Goal: Information Seeking & Learning: Learn about a topic

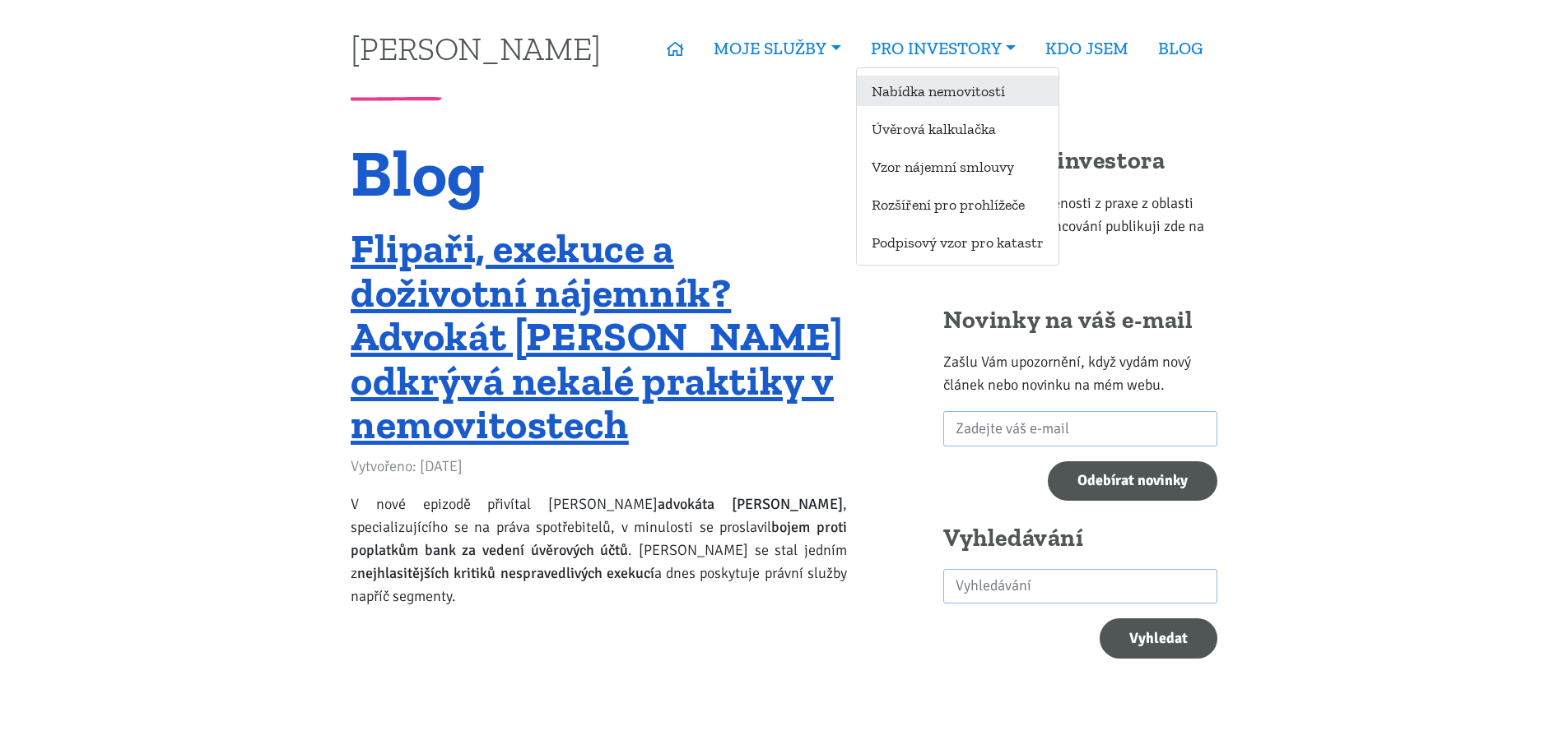
click at [987, 93] on link "Nabídka nemovitostí" at bounding box center [957, 91] width 201 height 31
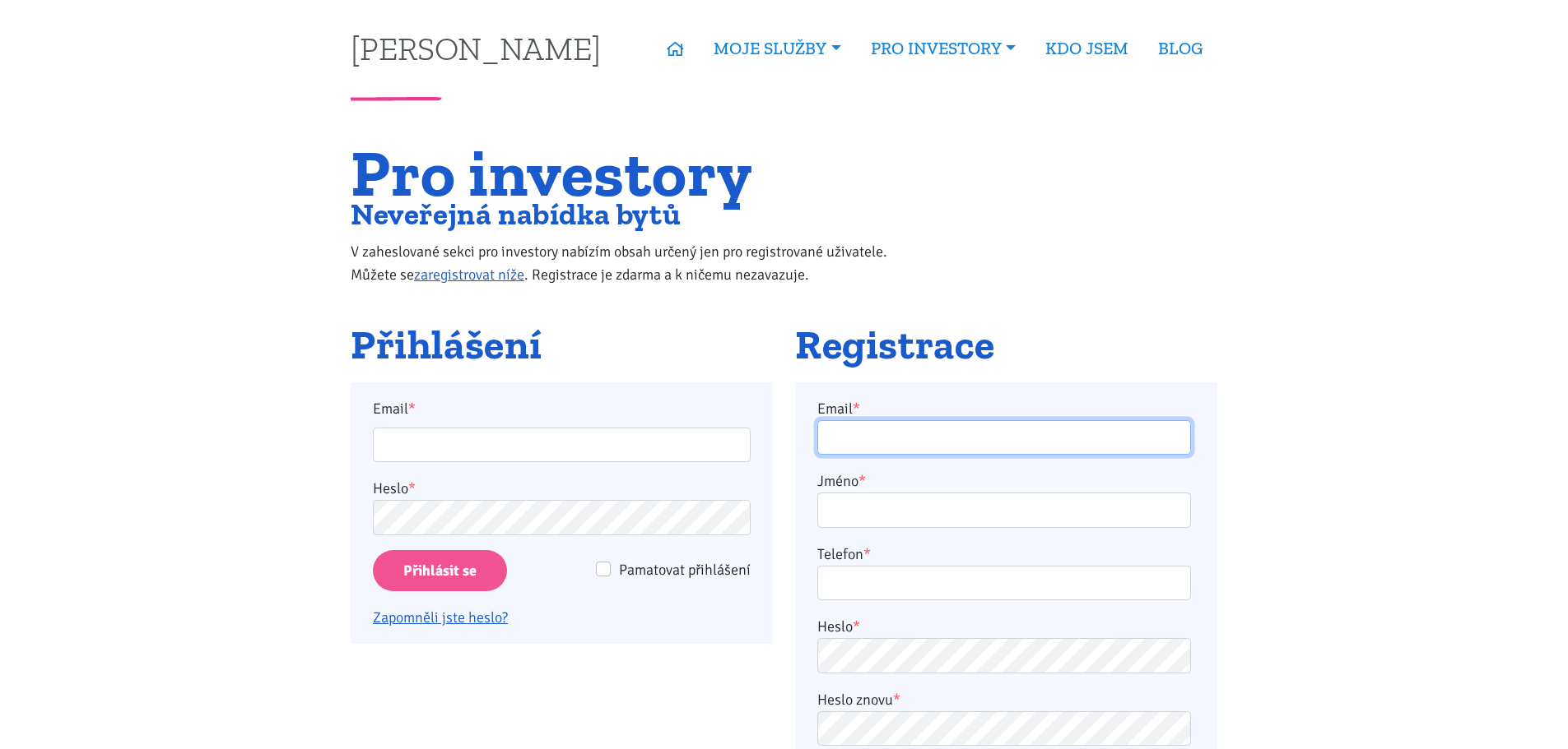
type input "jbene794@gmail.com"
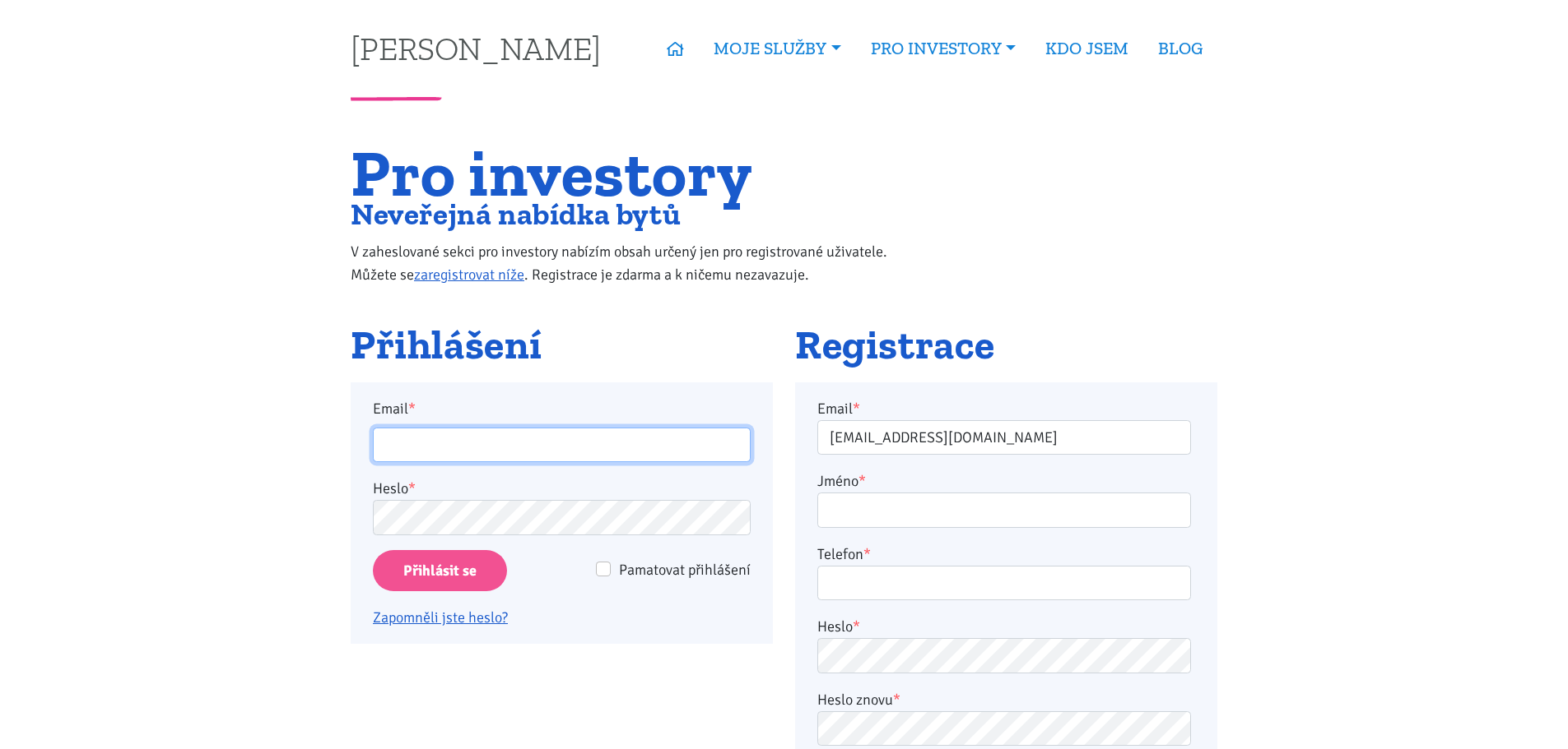
type input "jbene794@gmail.com"
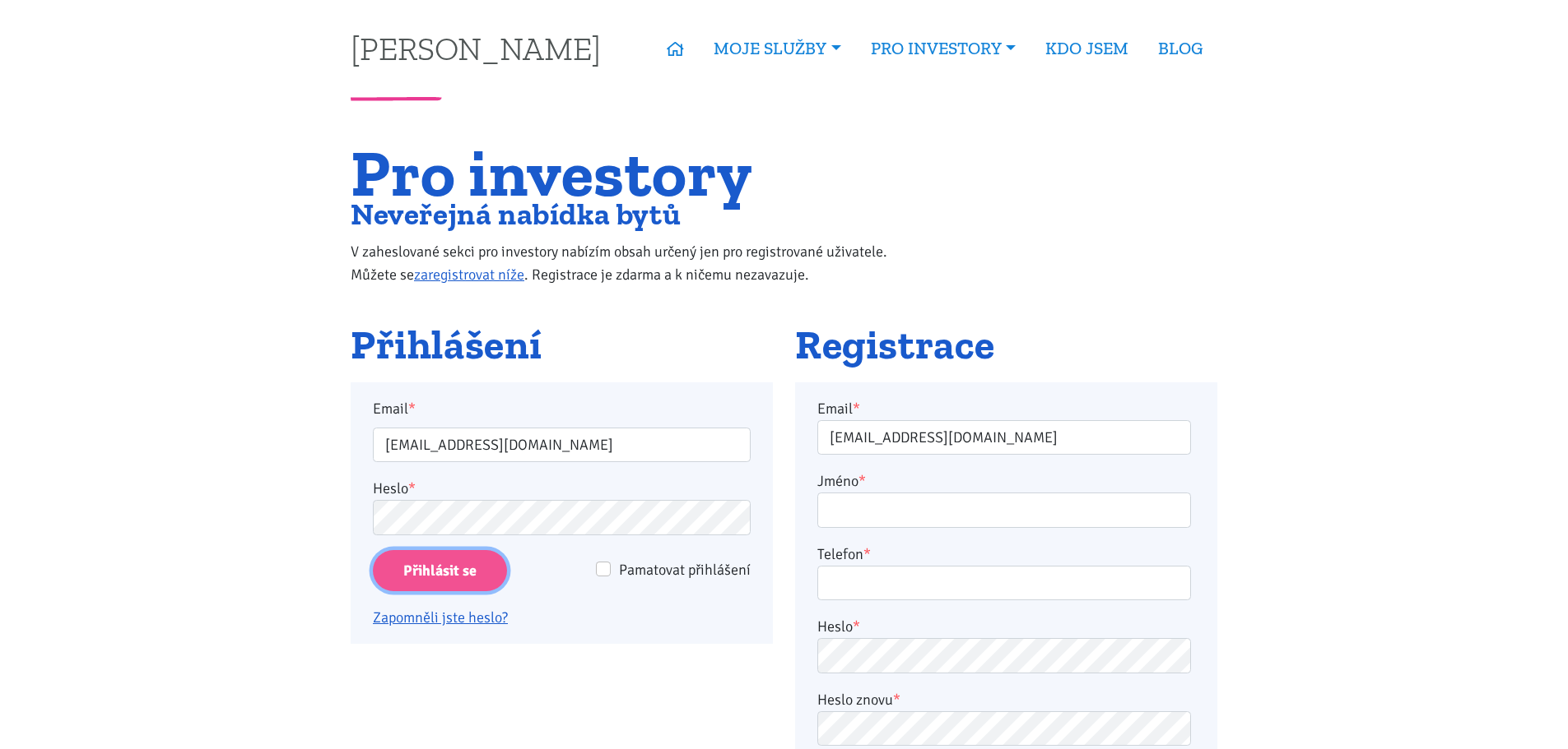
click at [462, 572] on input "Přihlásit se" at bounding box center [440, 571] width 134 height 42
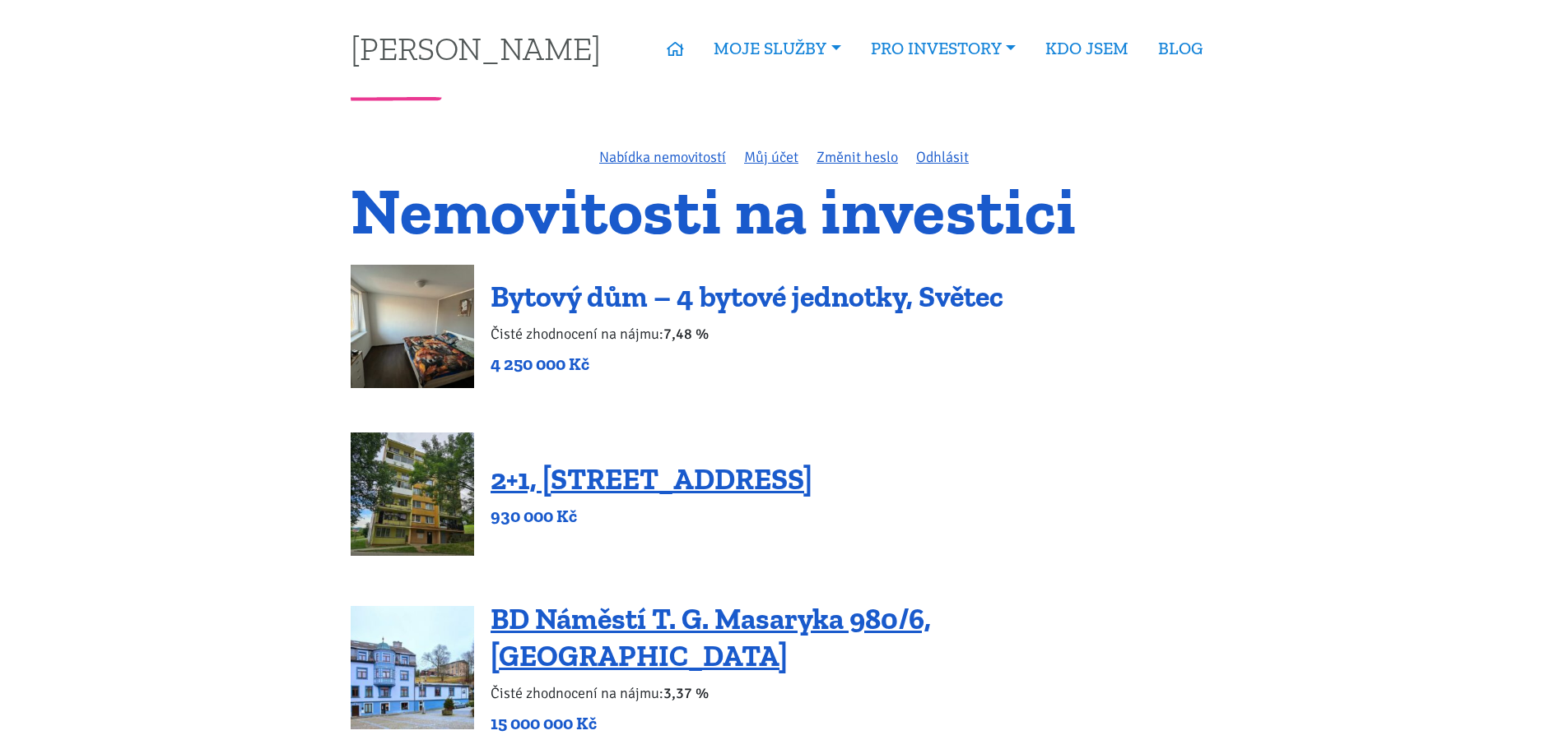
click at [548, 289] on link "Bytový dům – 4 bytové jednotky, Světec" at bounding box center [746, 297] width 513 height 35
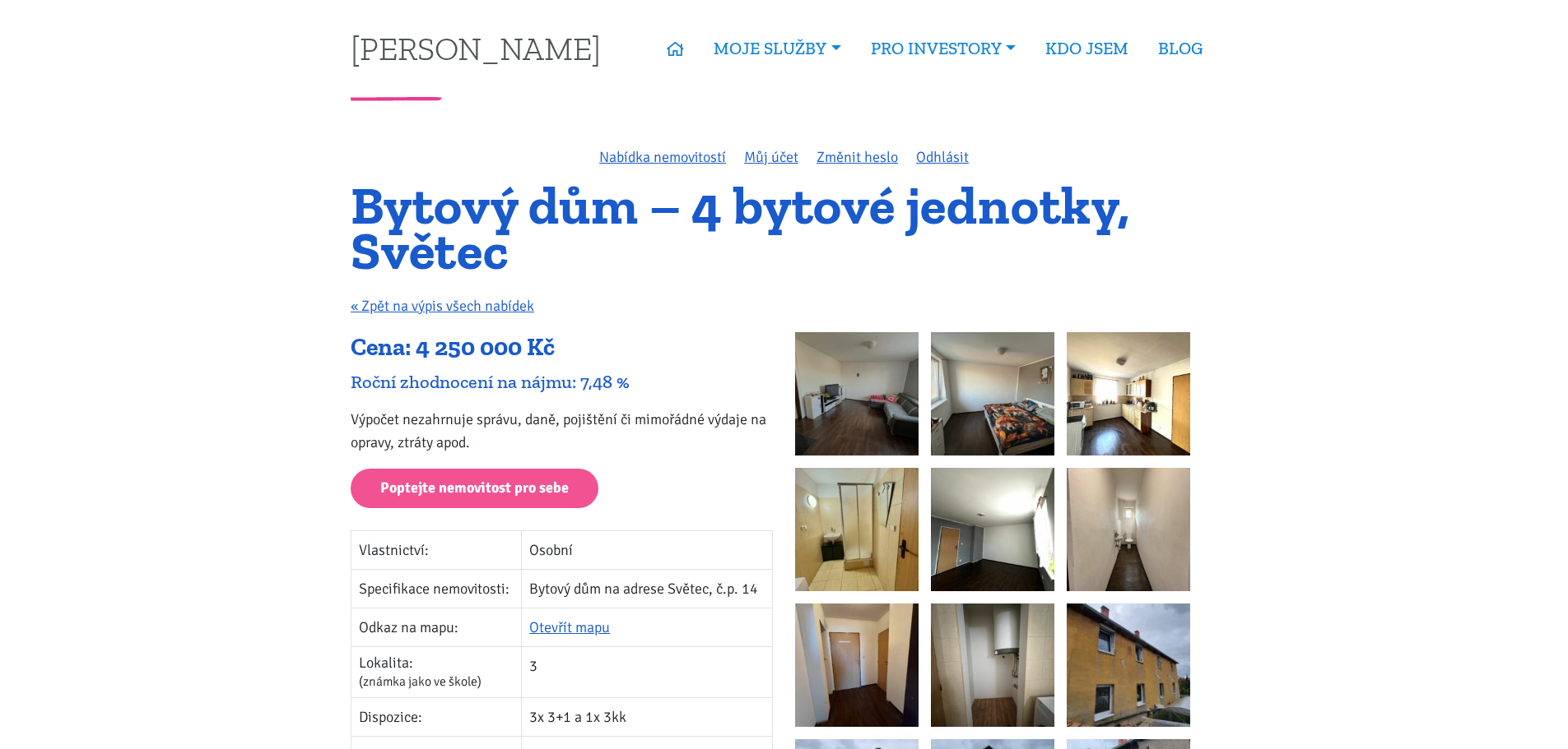
click at [873, 400] on img at bounding box center [856, 394] width 123 height 123
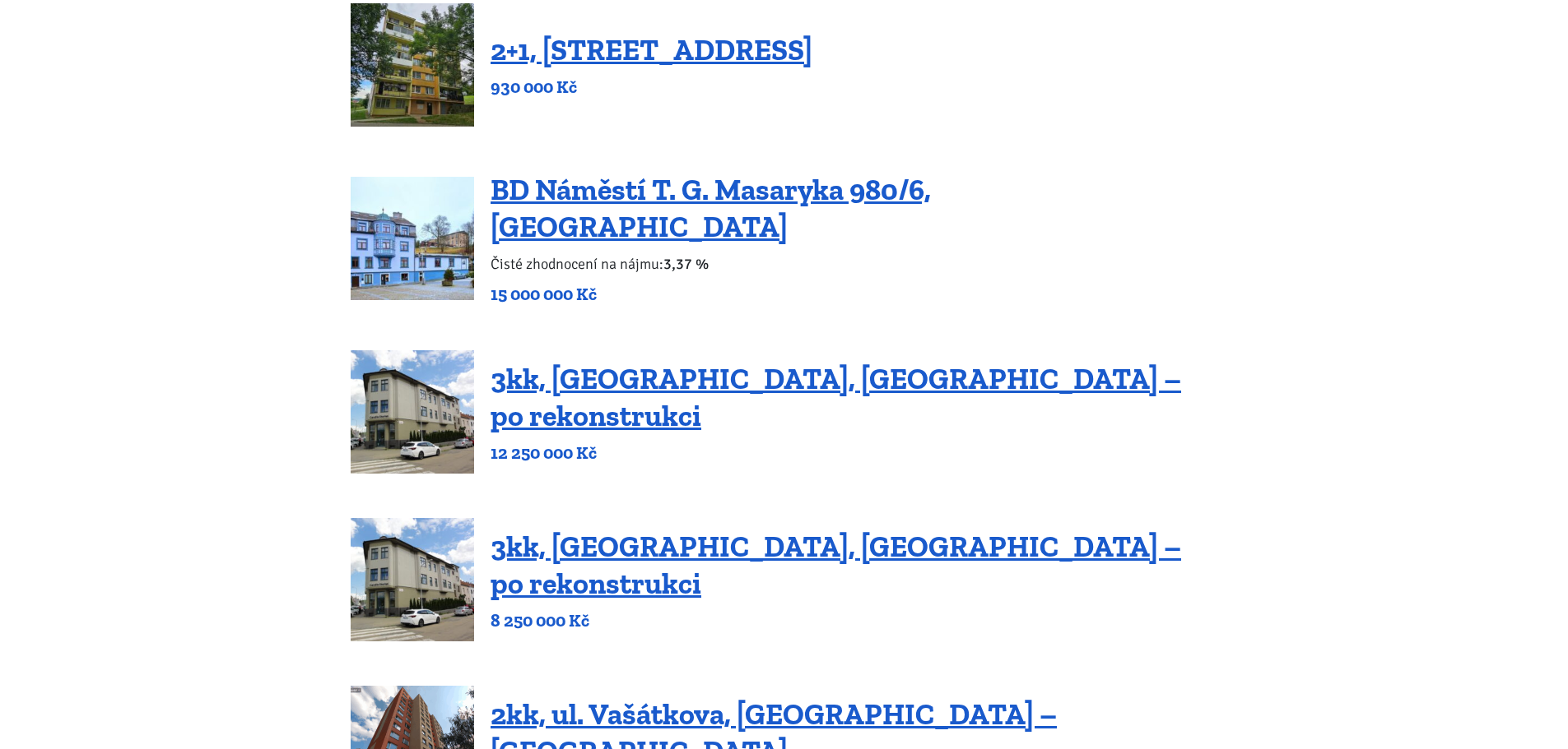
scroll to position [436, 0]
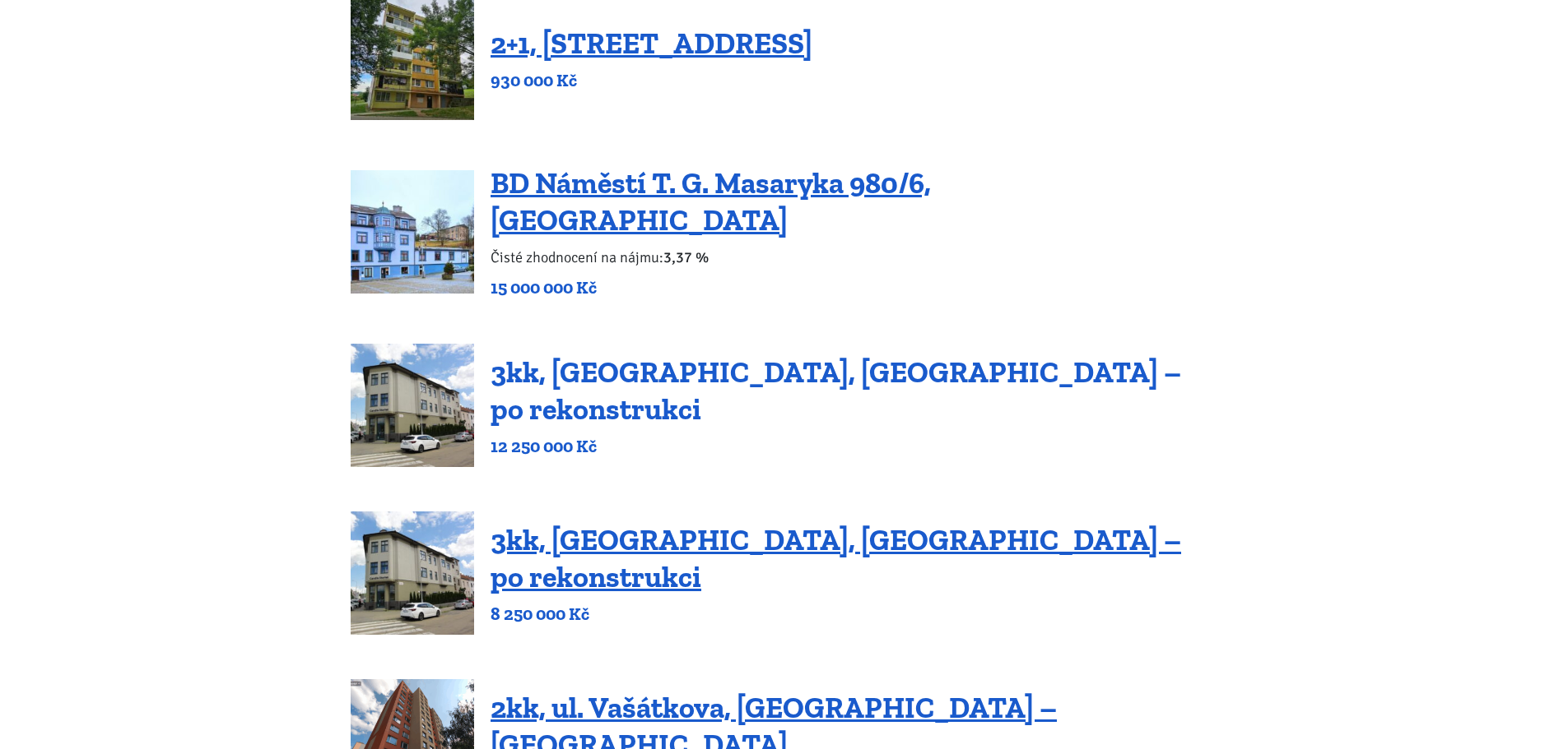
click at [691, 372] on link "3kk, [GEOGRAPHIC_DATA], [GEOGRAPHIC_DATA] – po rekonstrukci" at bounding box center [835, 390] width 691 height 72
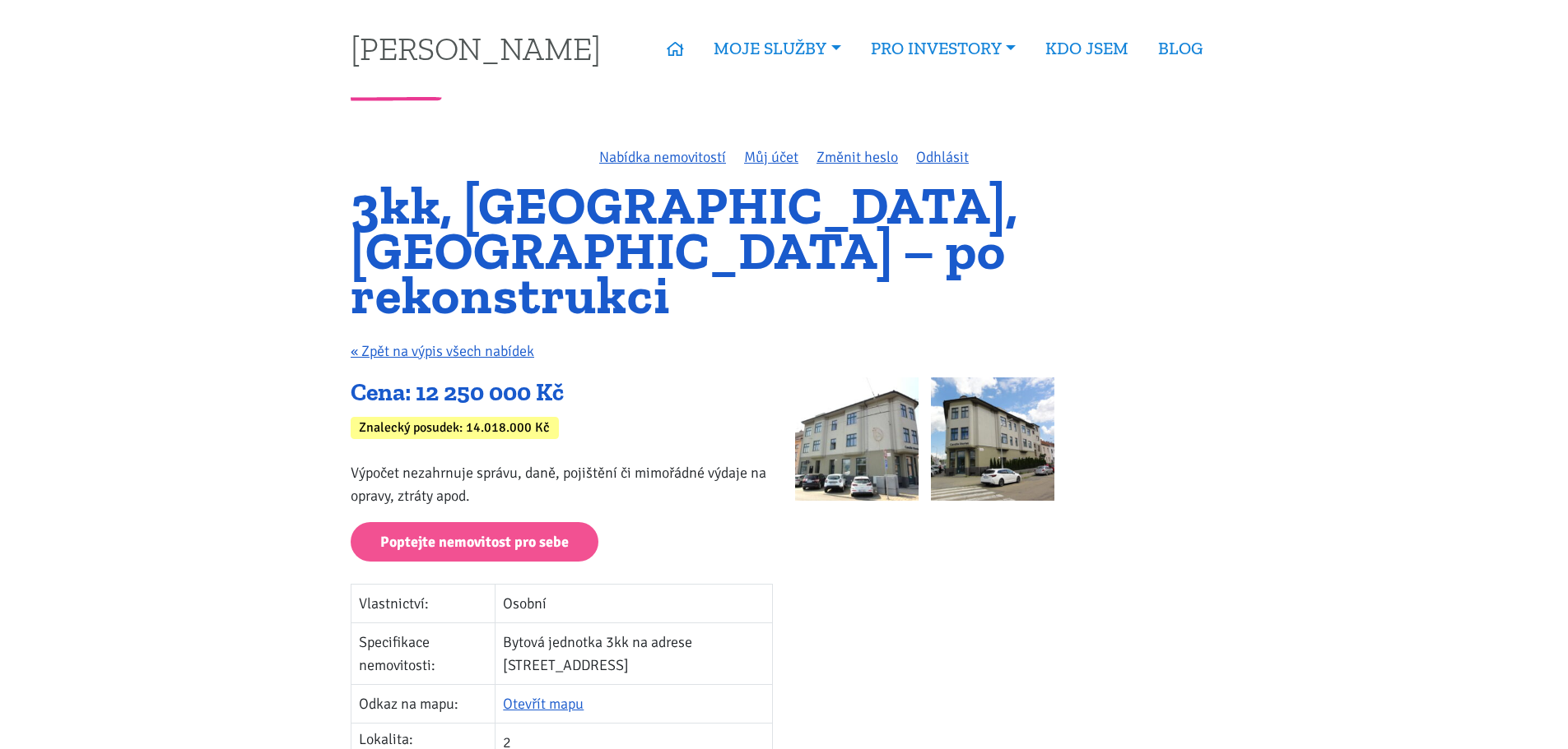
click at [864, 399] on img at bounding box center [856, 438] width 123 height 123
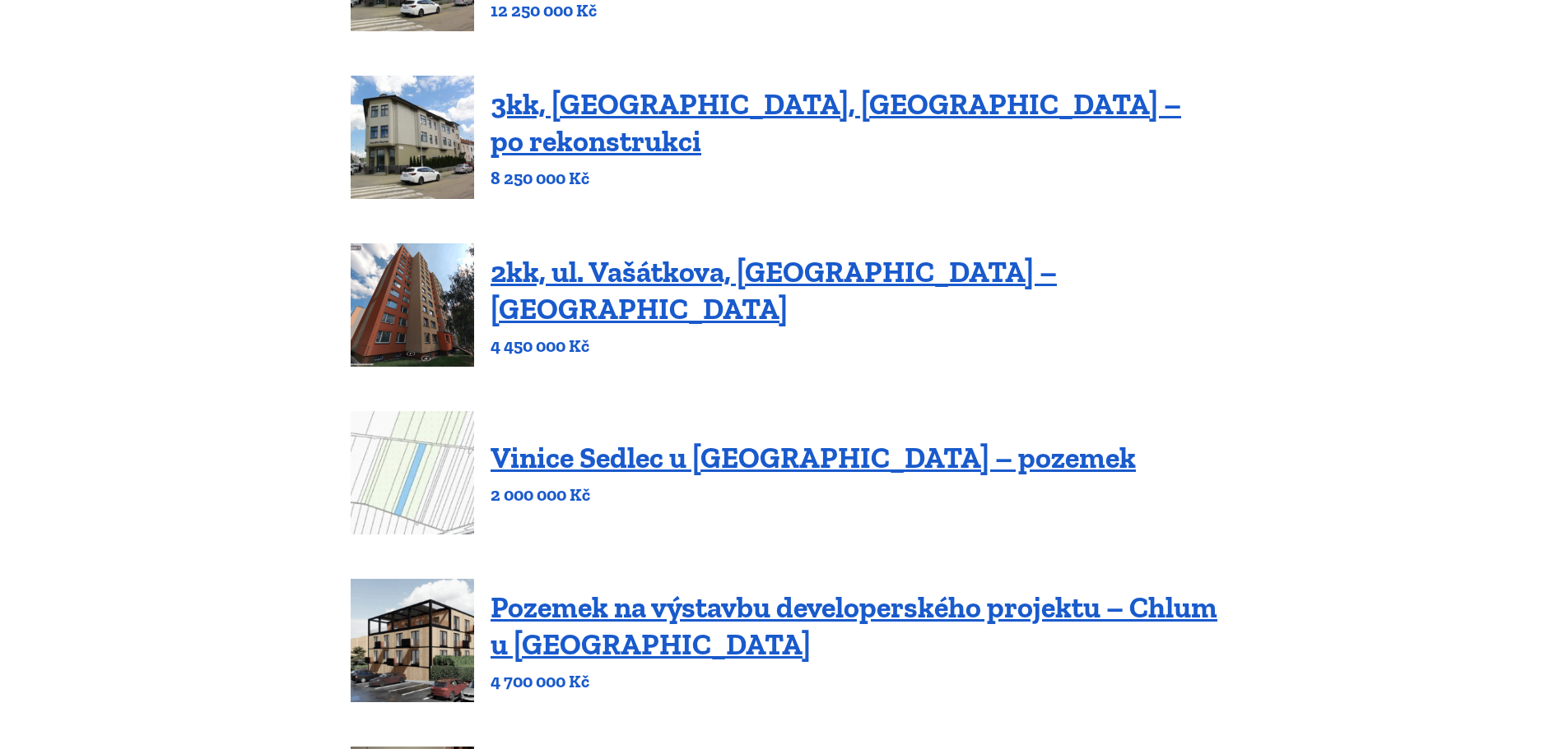
scroll to position [879, 0]
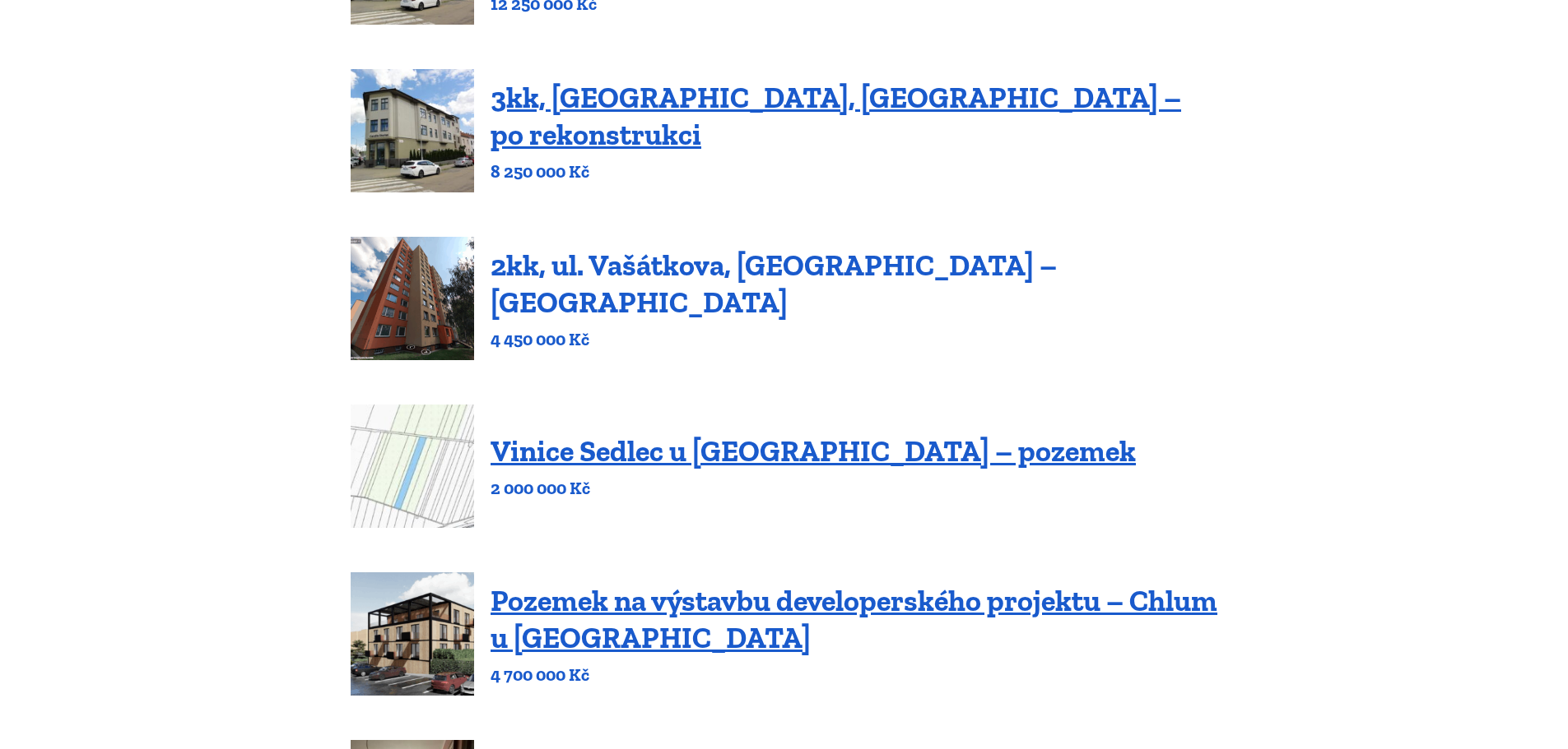
click at [676, 269] on link "2kk, ul. Vašátkova, Praha – Černý Most" at bounding box center [773, 284] width 567 height 72
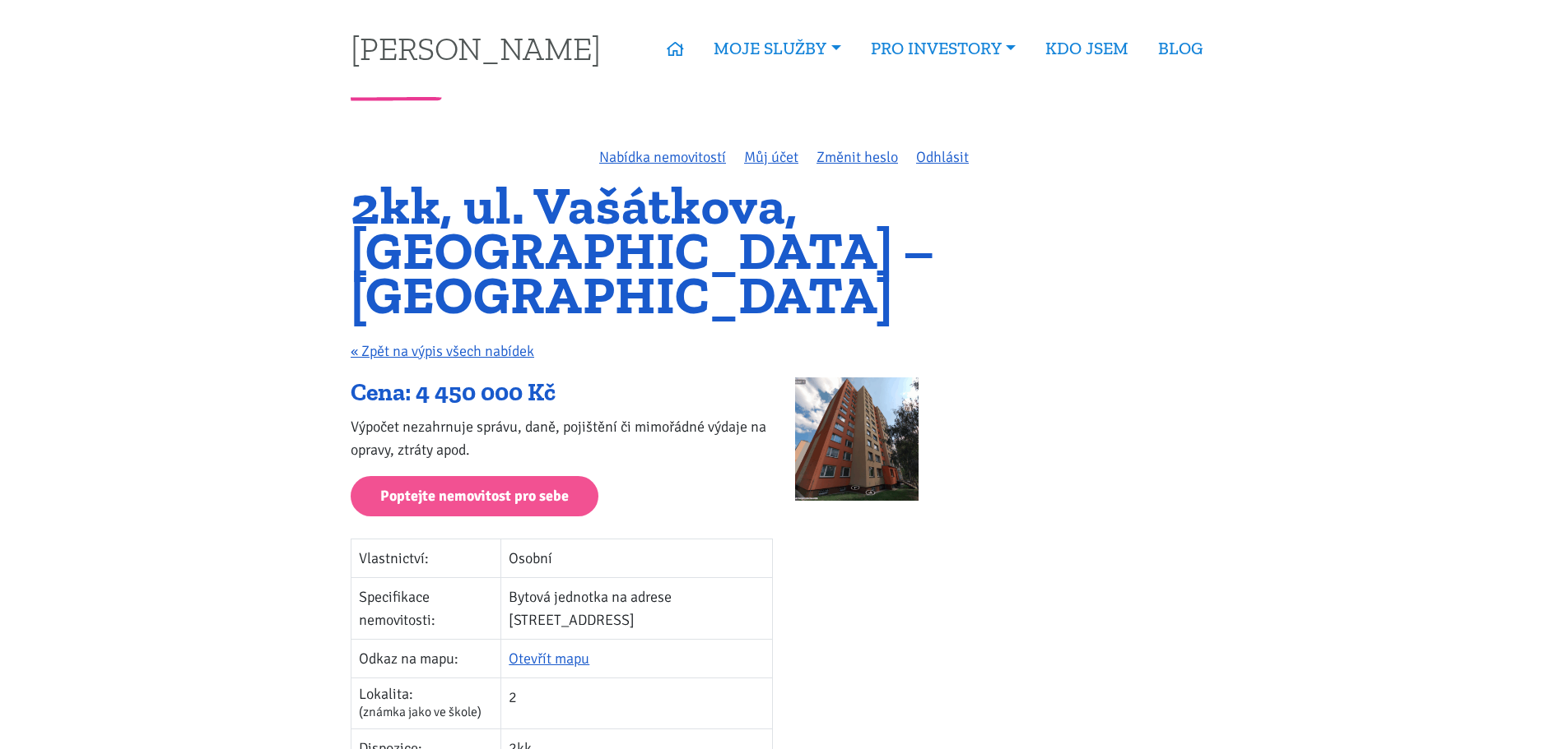
click at [872, 393] on img at bounding box center [856, 438] width 123 height 123
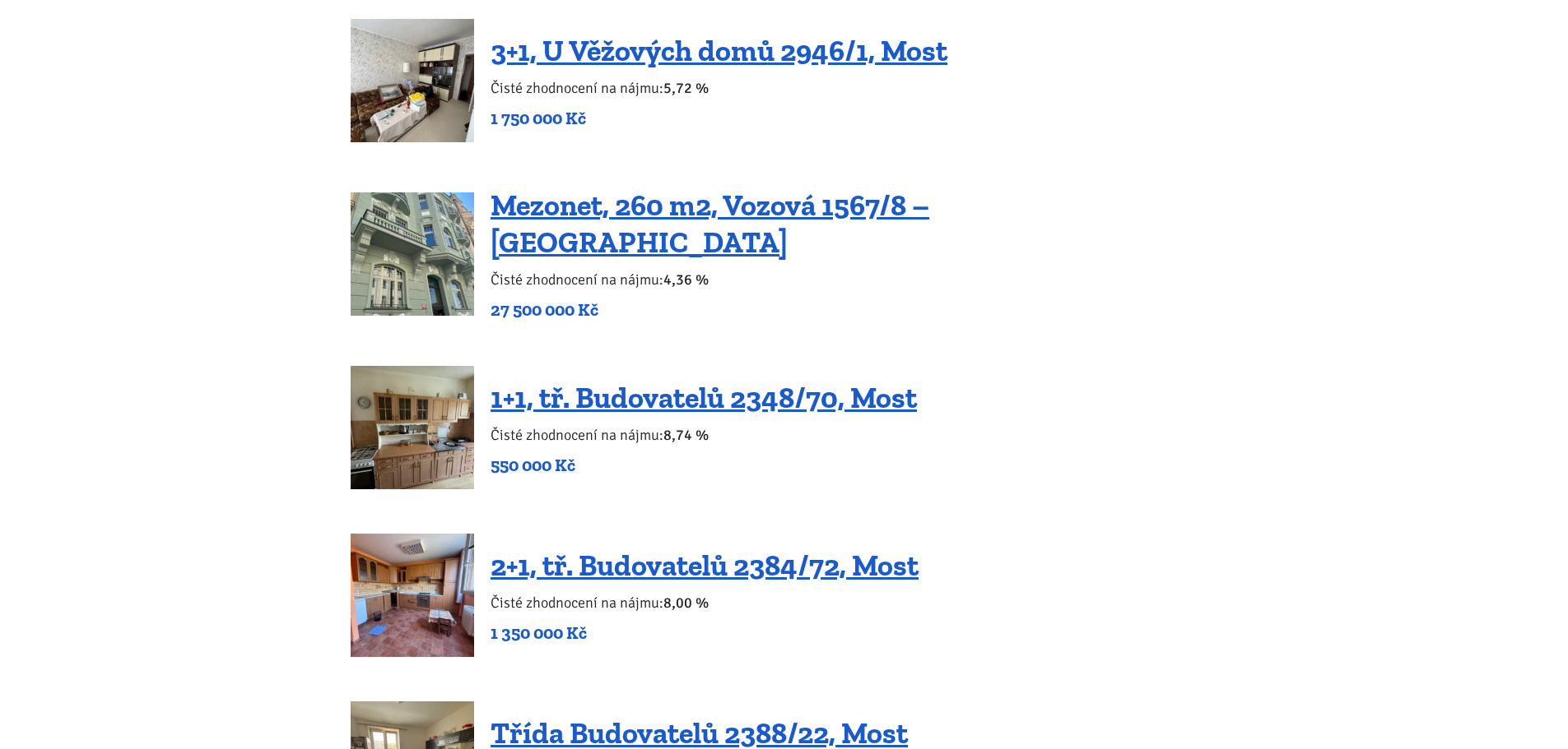
scroll to position [2818, 0]
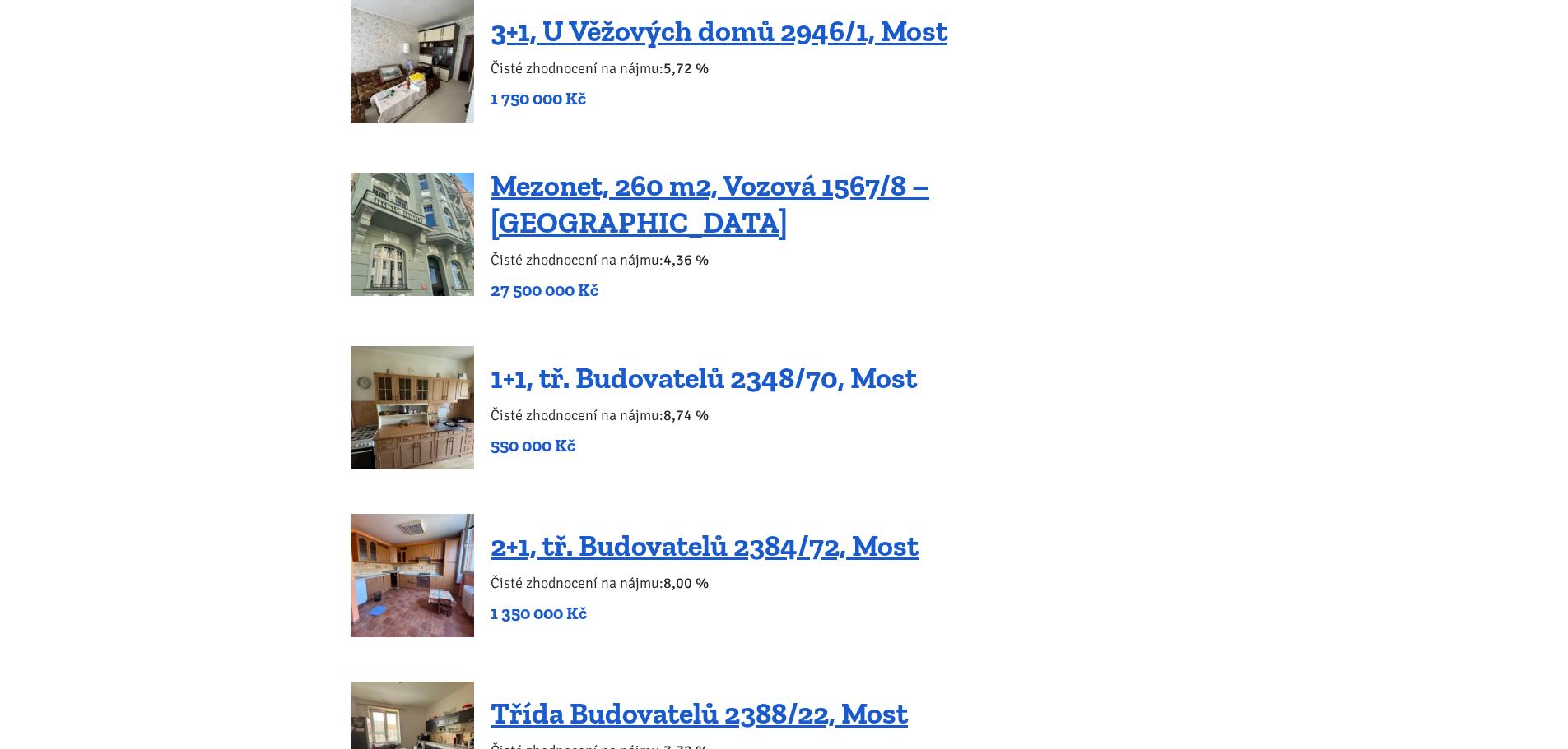
click at [683, 361] on link "1+1, tř. Budovatelů 2348/70, Most" at bounding box center [704, 378] width 427 height 35
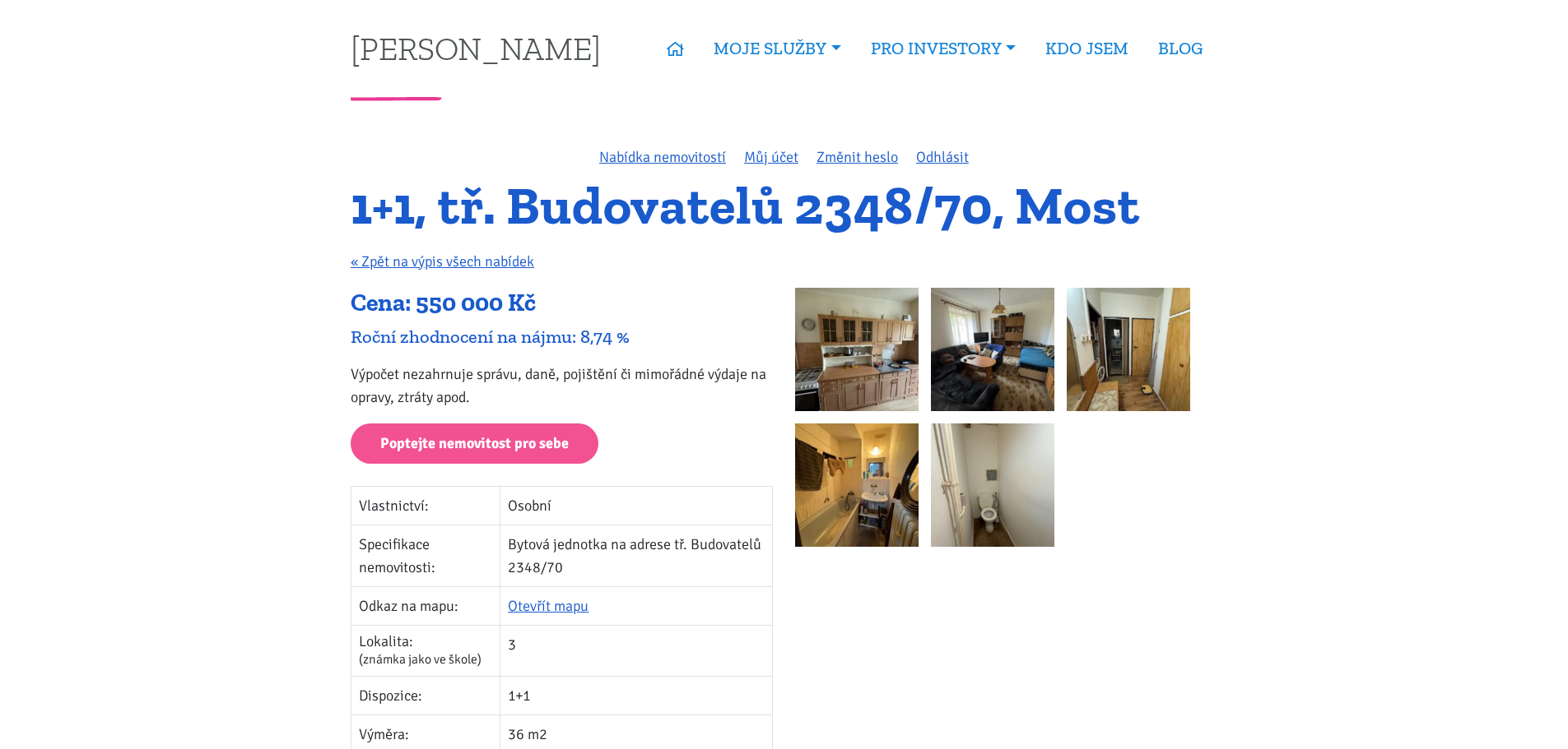
click at [910, 322] on img at bounding box center [856, 349] width 123 height 123
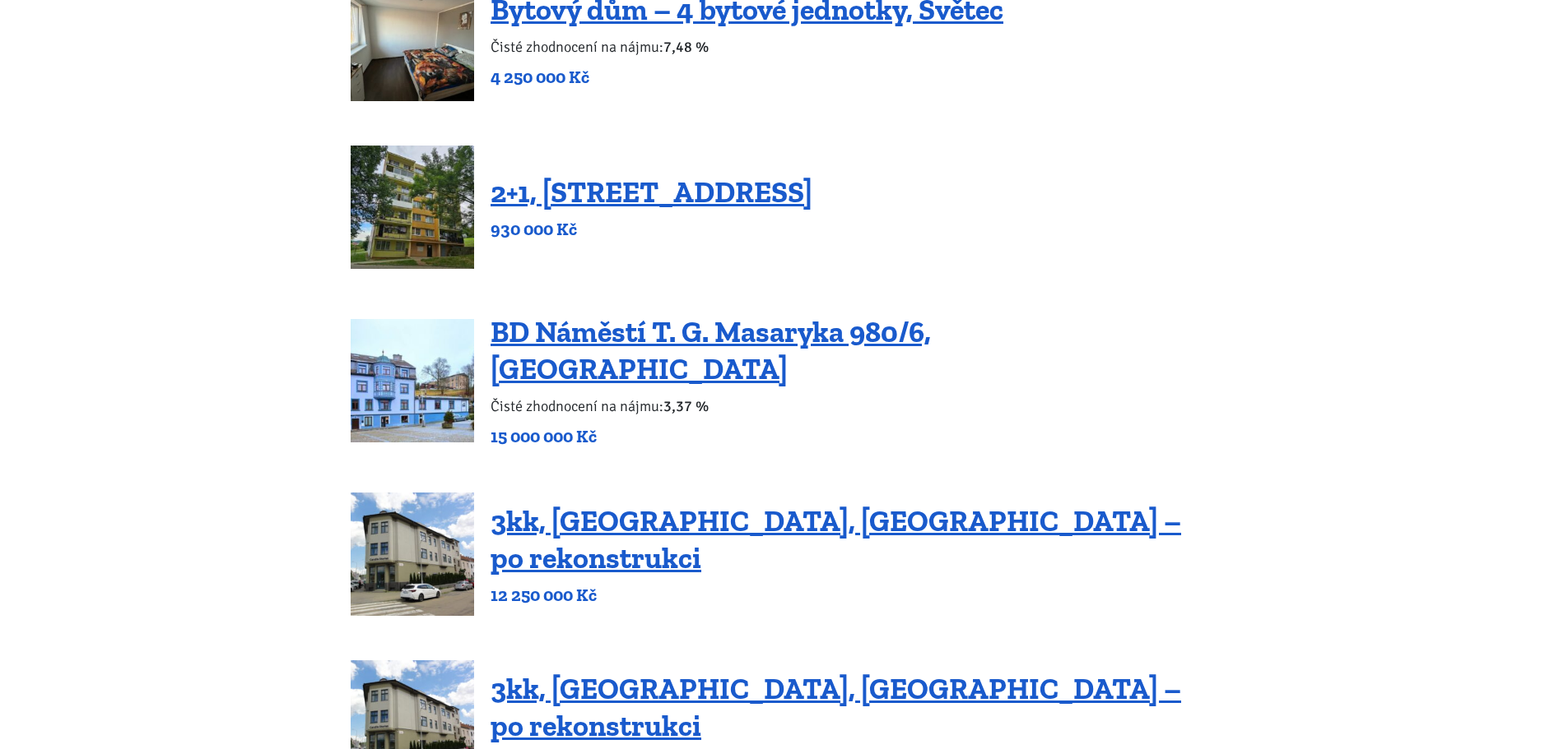
scroll to position [137, 0]
